Goal: Transaction & Acquisition: Purchase product/service

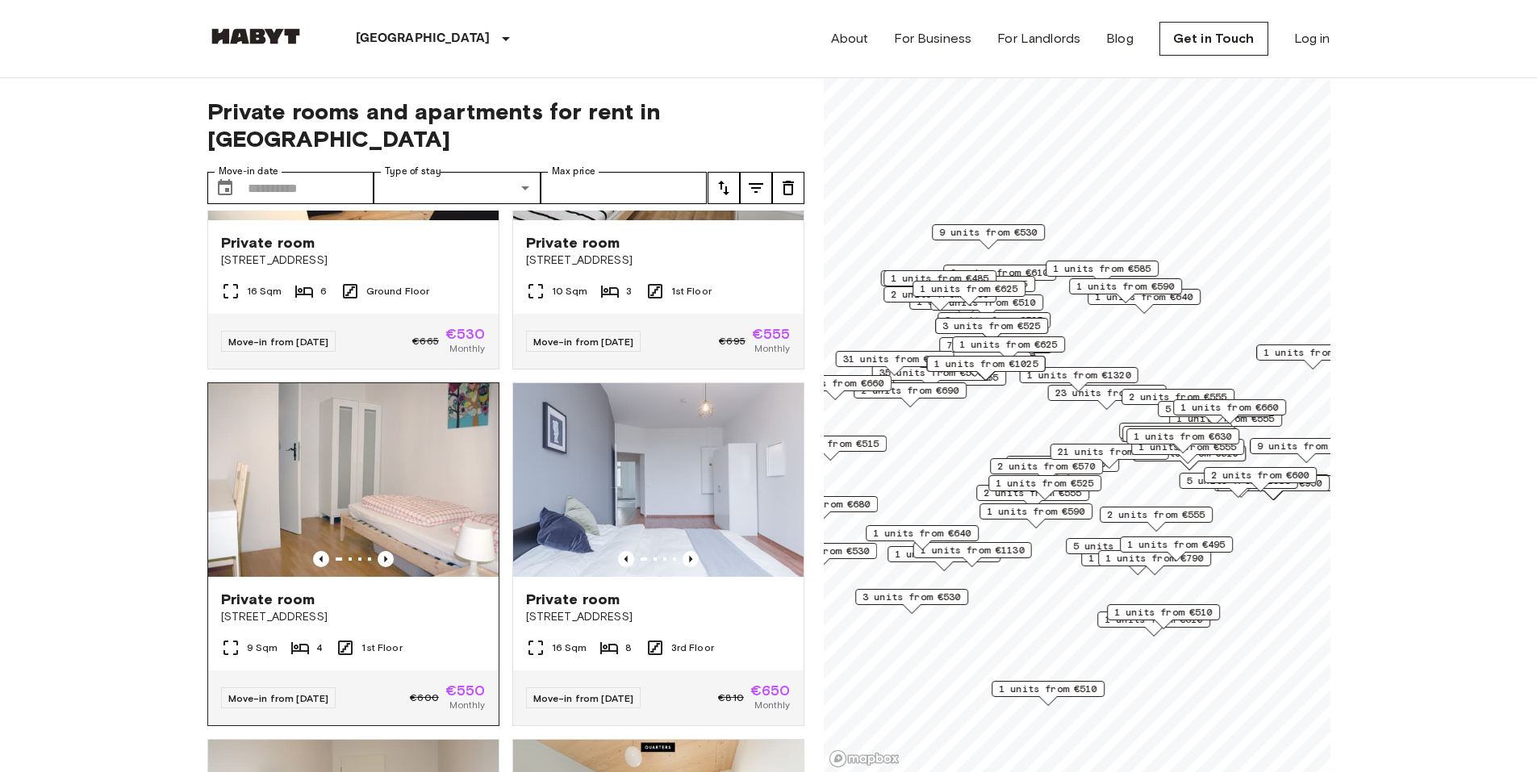
scroll to position [591, 0]
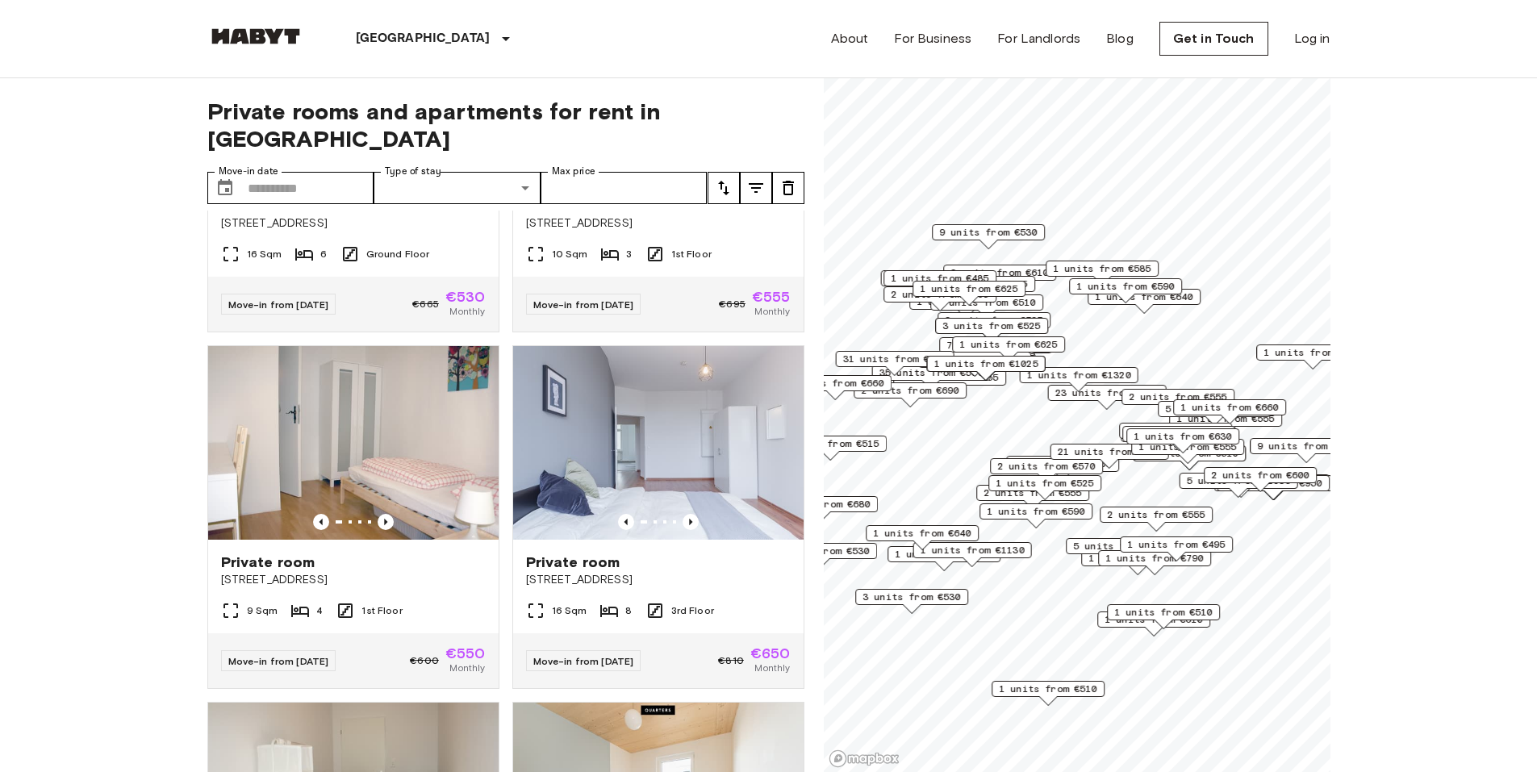
click at [736, 172] on button "tune" at bounding box center [723, 188] width 32 height 32
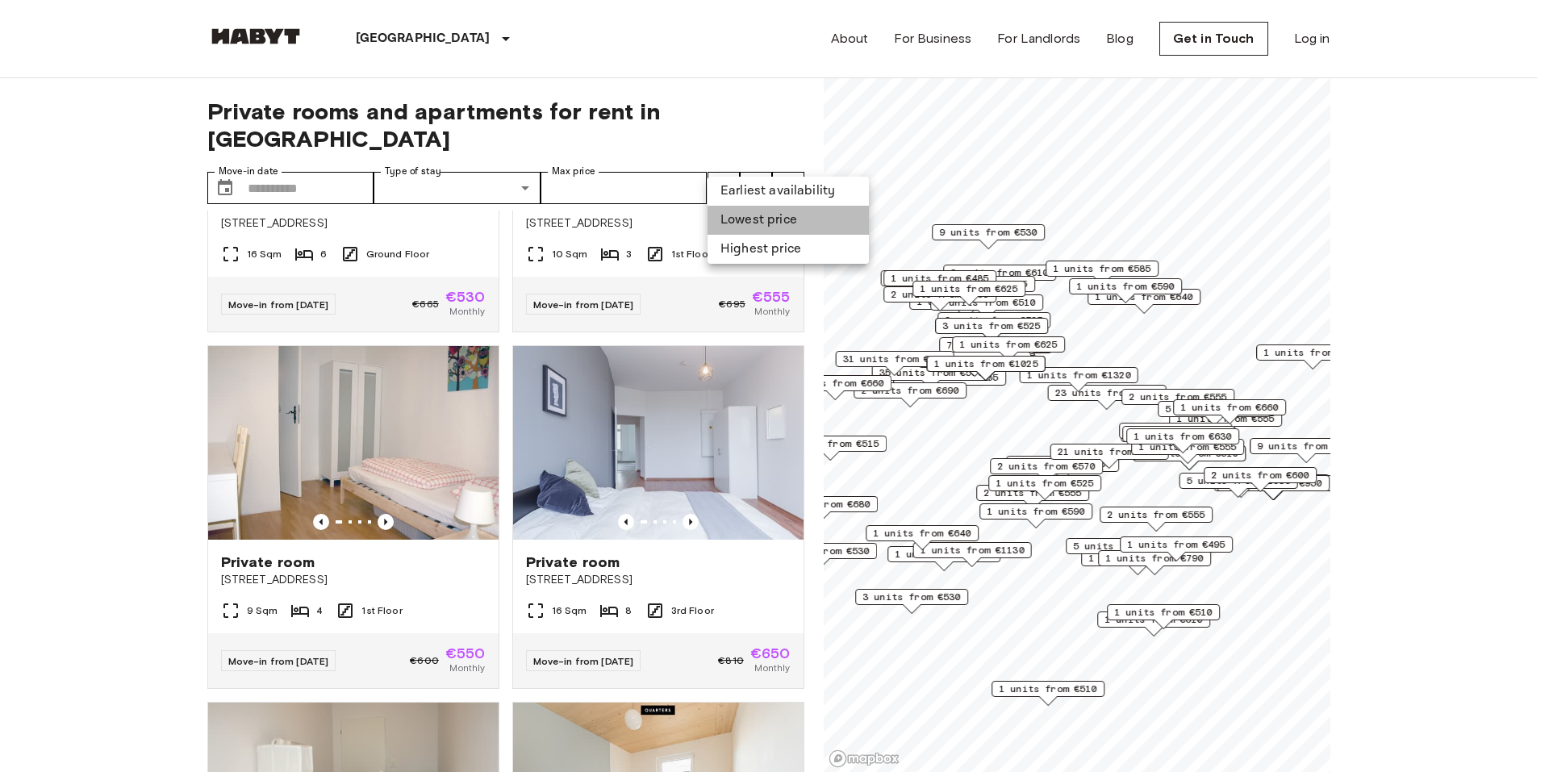
drag, startPoint x: 755, startPoint y: 220, endPoint x: 738, endPoint y: 235, distance: 22.3
click at [755, 219] on li "Lowest price" at bounding box center [787, 220] width 161 height 29
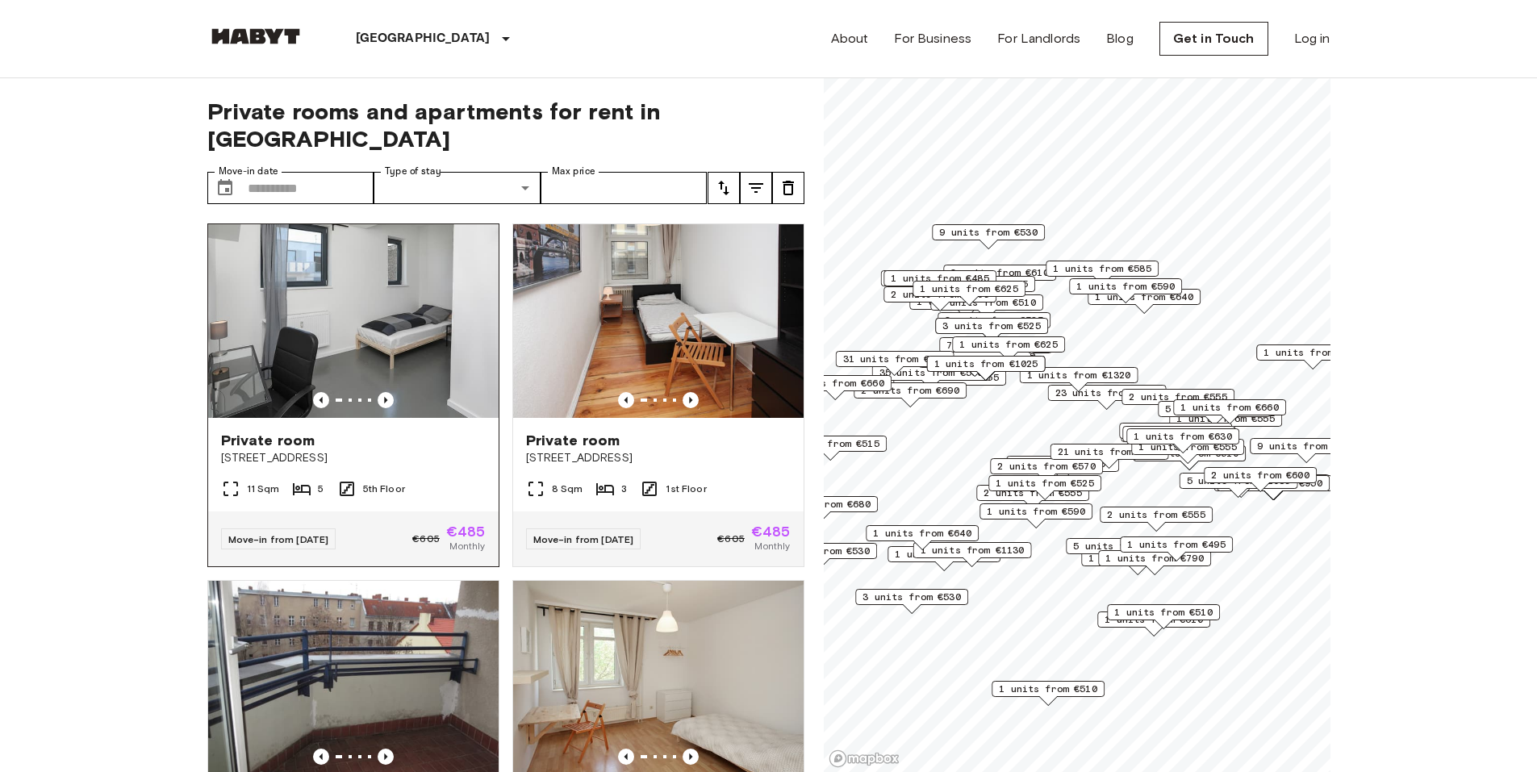
click at [383, 337] on img at bounding box center [353, 321] width 290 height 194
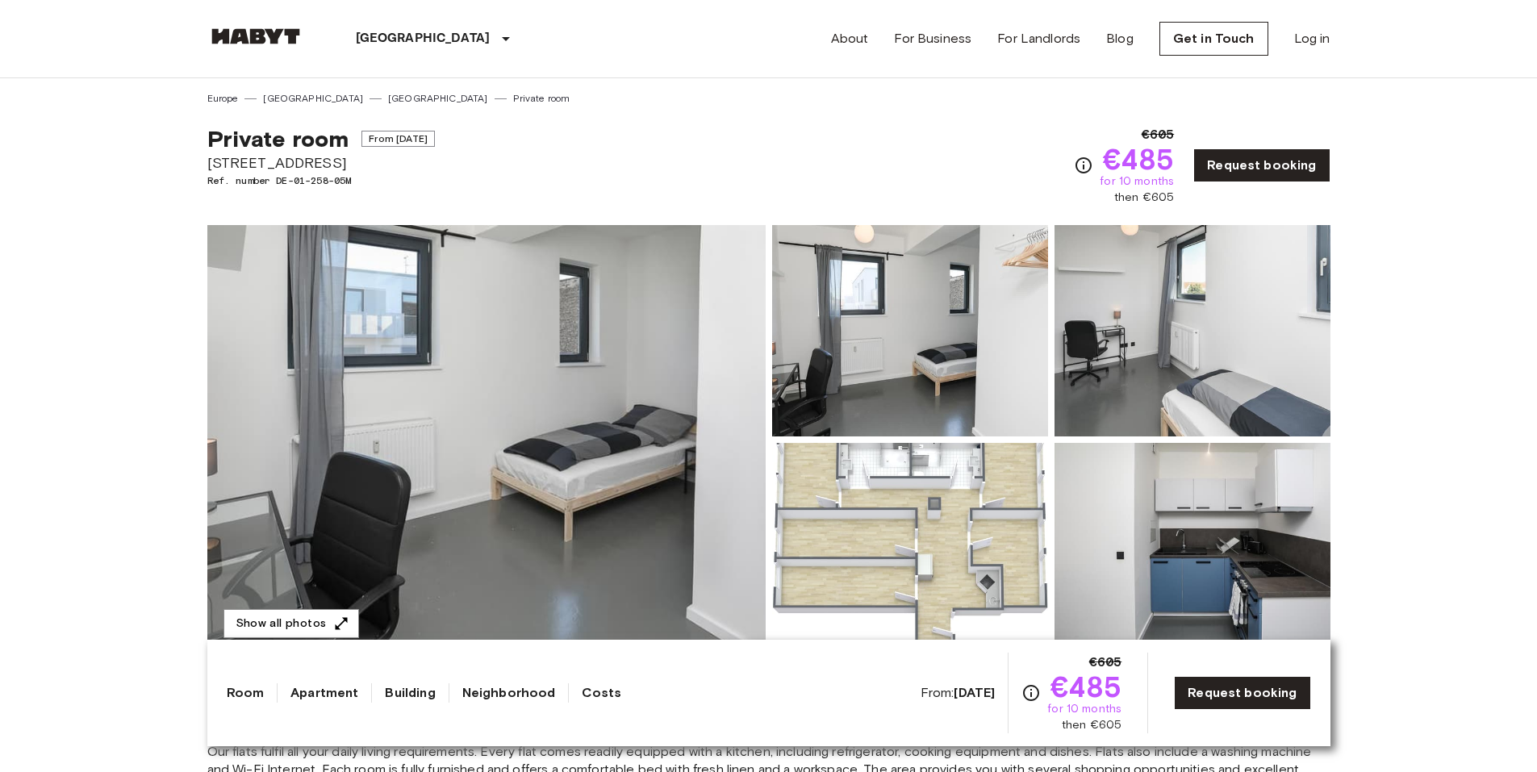
drag, startPoint x: 1159, startPoint y: 519, endPoint x: 1191, endPoint y: 332, distance: 189.8
